Goal: Find specific page/section: Find specific page/section

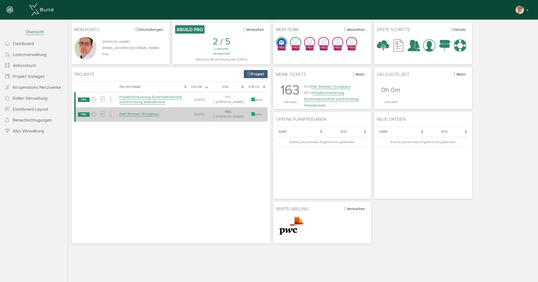
click at [141, 117] on link "PwC Bremen "Essighaus" at bounding box center [139, 114] width 40 height 5
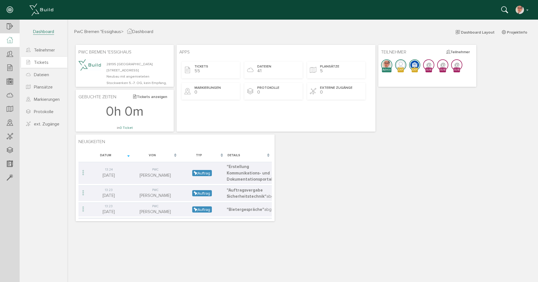
click at [43, 62] on span "Tickets" at bounding box center [41, 63] width 15 height 6
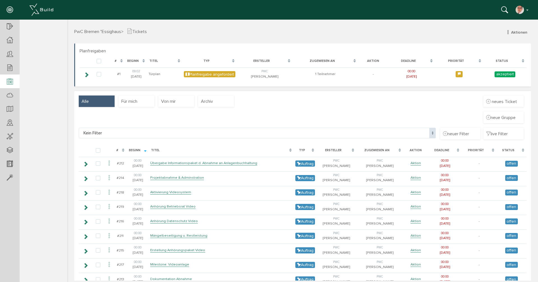
click at [12, 83] on icon at bounding box center [10, 82] width 6 height 8
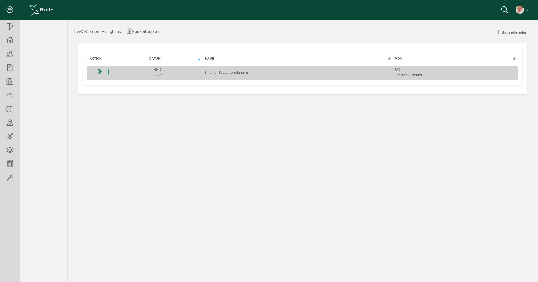
click at [229, 75] on td "Errichter Bauzeitenplanung" at bounding box center [298, 73] width 190 height 14
click at [230, 74] on td "Errichter Bauzeitenplanung" at bounding box center [298, 73] width 190 height 14
click at [99, 71] on icon at bounding box center [99, 71] width 7 height 7
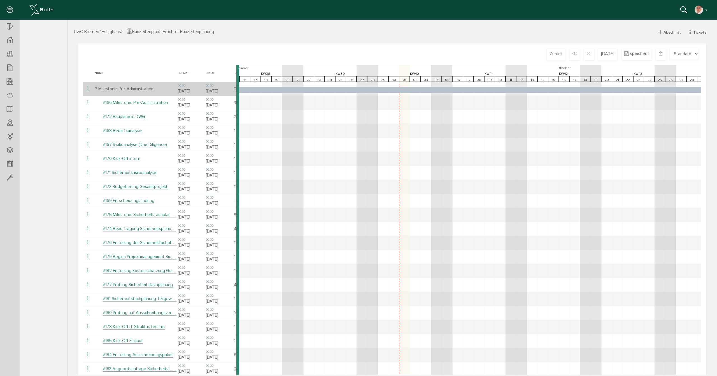
scroll to position [0, 13457]
